Goal: Check status: Check status

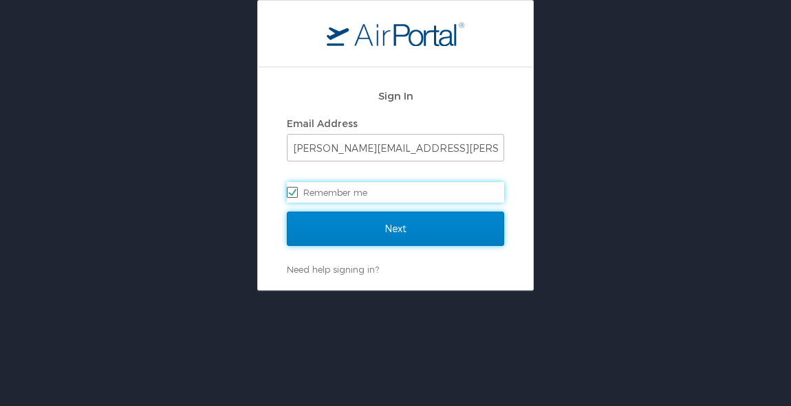
click at [372, 225] on input "Next" at bounding box center [395, 229] width 217 height 34
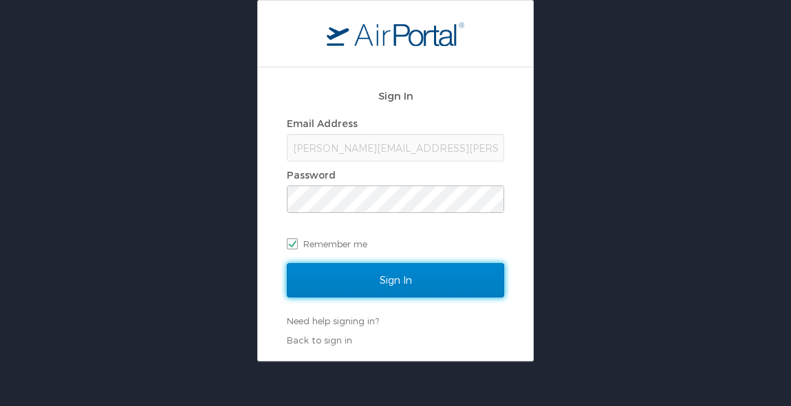
click at [410, 278] on input "Sign In" at bounding box center [395, 280] width 217 height 34
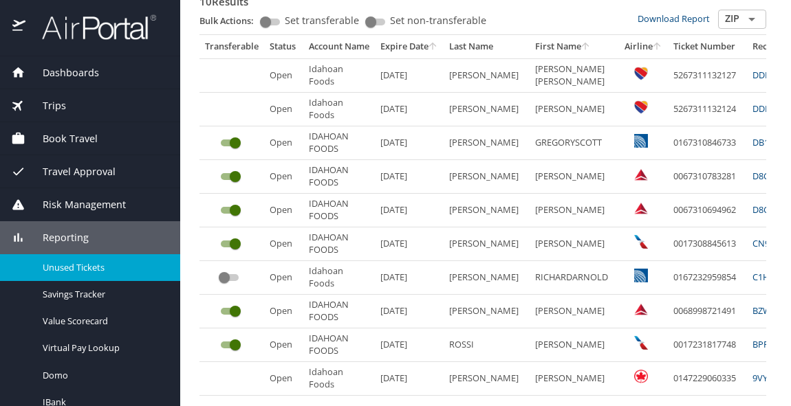
scroll to position [270, 0]
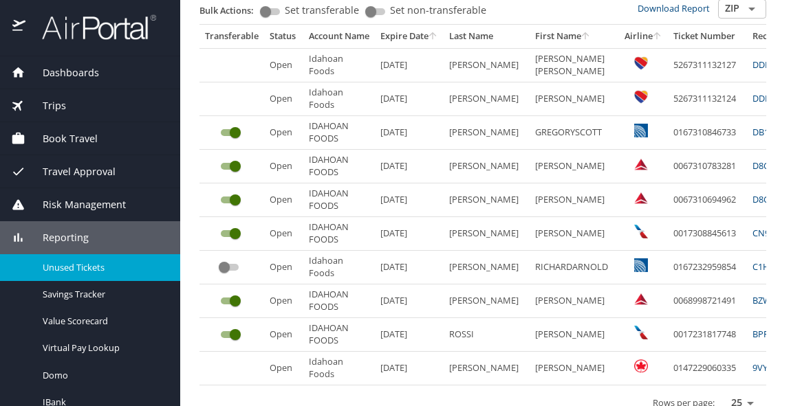
click at [600, 162] on td "[PERSON_NAME]" at bounding box center [573, 167] width 89 height 34
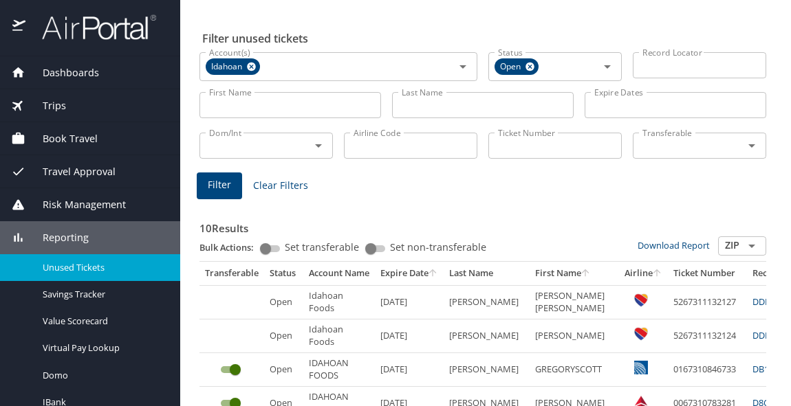
scroll to position [0, 0]
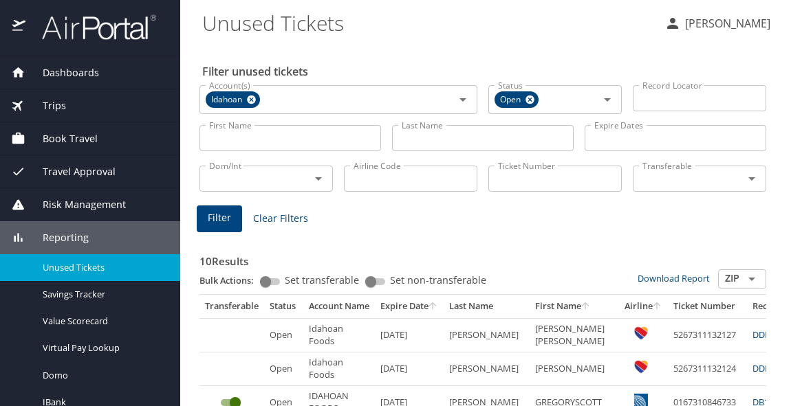
click at [452, 145] on input "Last Name" at bounding box center [483, 138] width 182 height 26
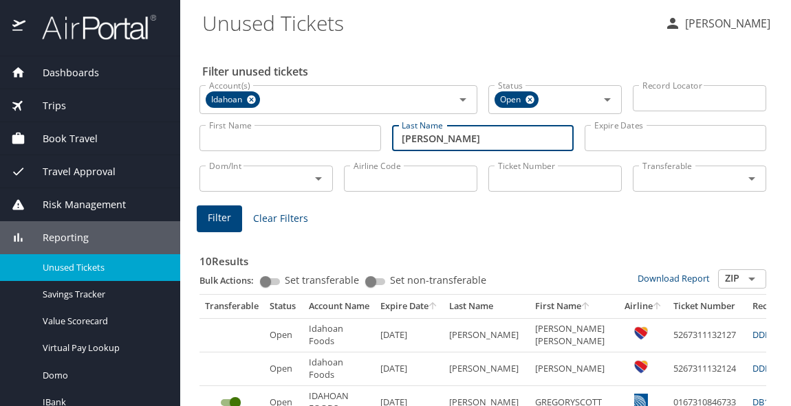
type input "[PERSON_NAME]"
click at [216, 230] on button "Filter" at bounding box center [219, 219] width 45 height 27
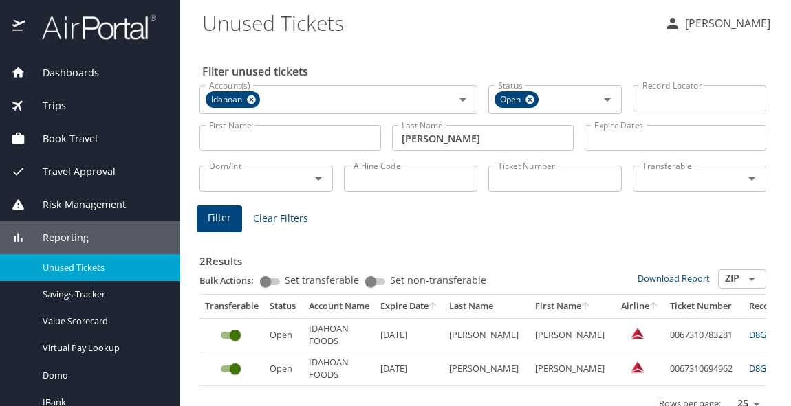
click at [567, 235] on div "2 Results Bulk Actions: Set transferable Set non-transferable Download Report Z…" at bounding box center [482, 329] width 567 height 188
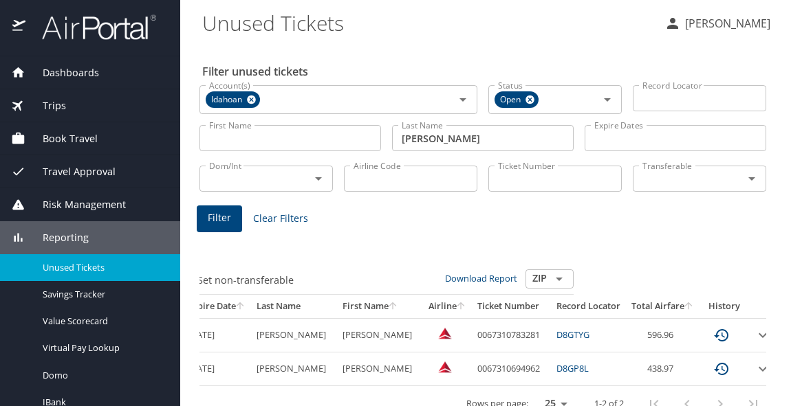
scroll to position [0, 197]
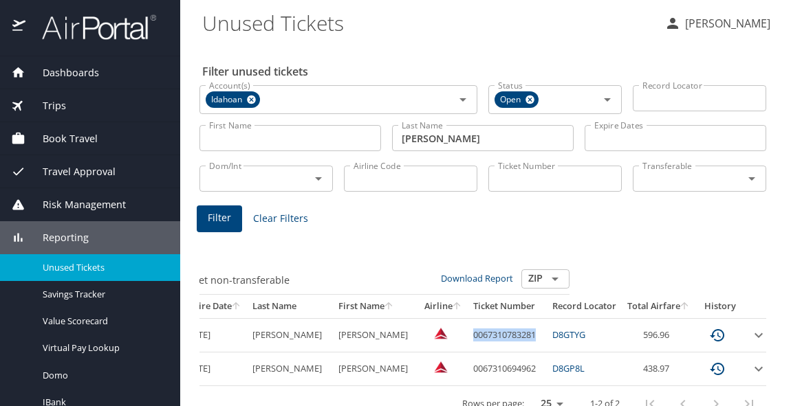
drag, startPoint x: 441, startPoint y: 335, endPoint x: 523, endPoint y: 320, distance: 83.2
click at [523, 320] on tr "Open IDAHOAN FOODS [DATE] [PERSON_NAME] 0067310783281 D8GTYG 596.96" at bounding box center [390, 335] width 775 height 34
copy td "0067310783281"
